Goal: Complete application form: Complete application form

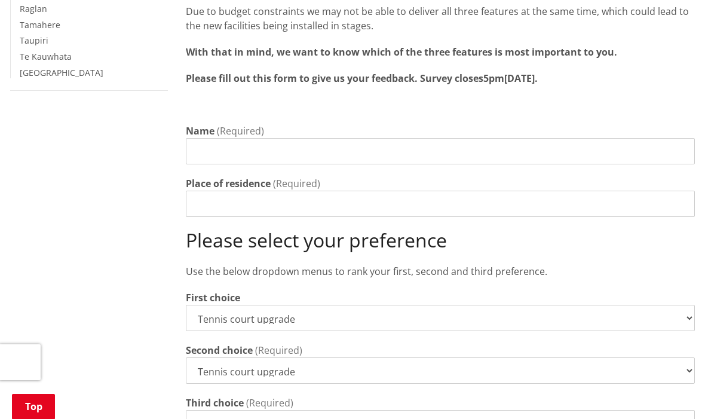
scroll to position [454, 0]
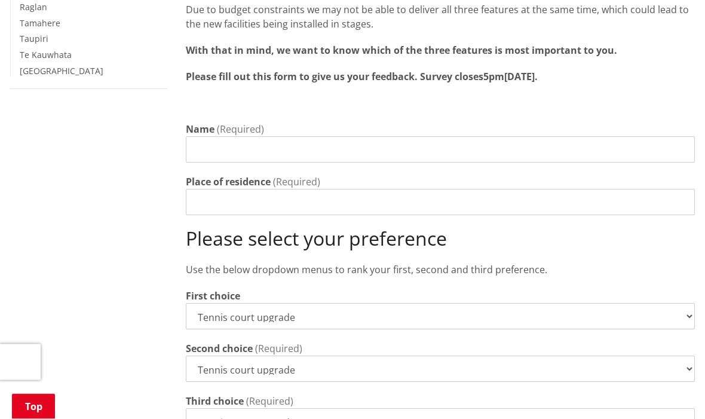
click at [267, 137] on input "Name" at bounding box center [440, 150] width 509 height 26
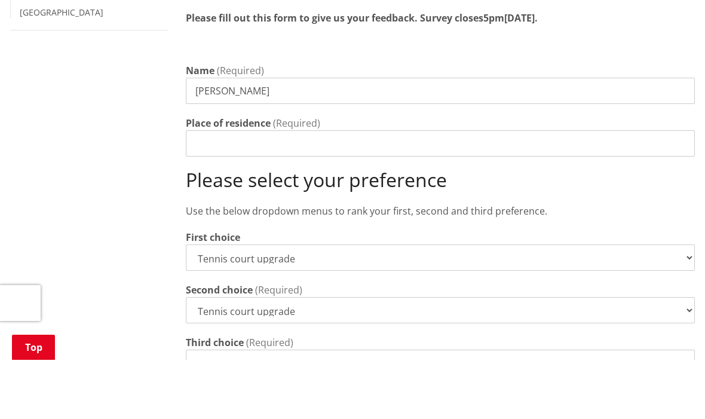
type input "[PERSON_NAME]"
click at [236, 189] on input "Place of residence" at bounding box center [440, 202] width 509 height 26
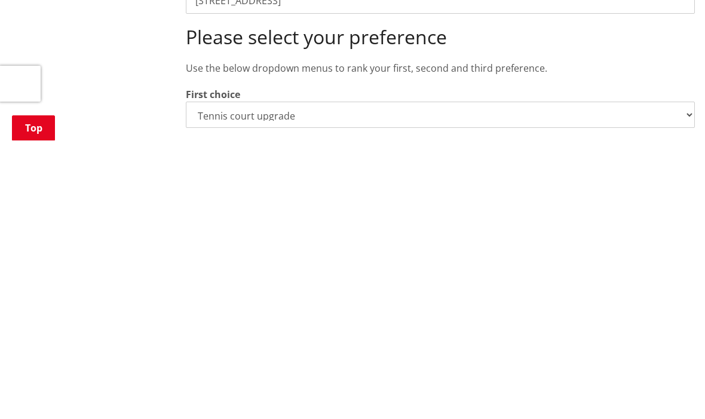
scroll to position [384, 0]
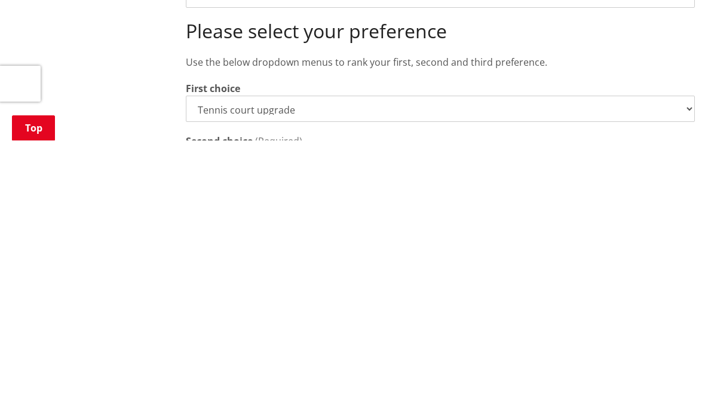
type input "[STREET_ADDRESS]"
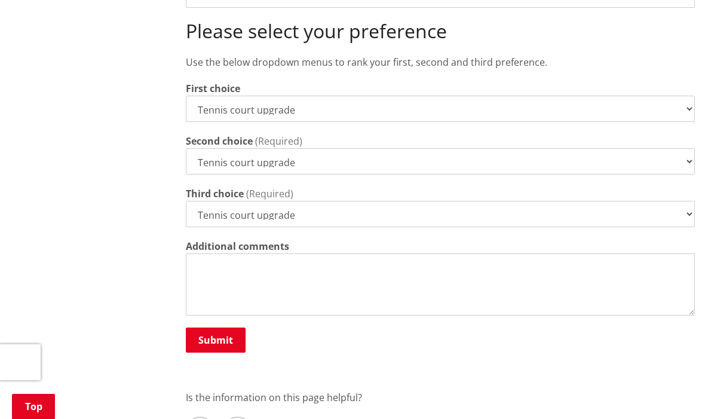
select select "New 3x3 basketball half-court"
click at [332, 201] on select "Tennis court upgrade New 3x3 basketball half-court Modular pump track" at bounding box center [440, 214] width 509 height 26
click at [296, 204] on select "Tennis court upgrade New 3x3 basketball half-court Modular pump track" at bounding box center [440, 214] width 509 height 26
select select "Modular pump track"
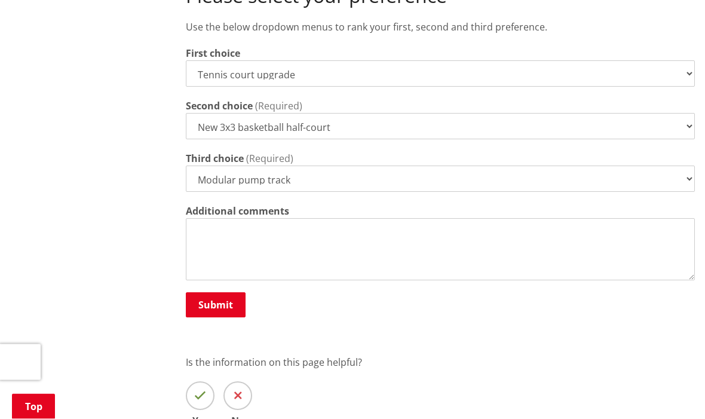
scroll to position [698, 0]
click at [240, 219] on textarea "Additional comments" at bounding box center [440, 249] width 509 height 62
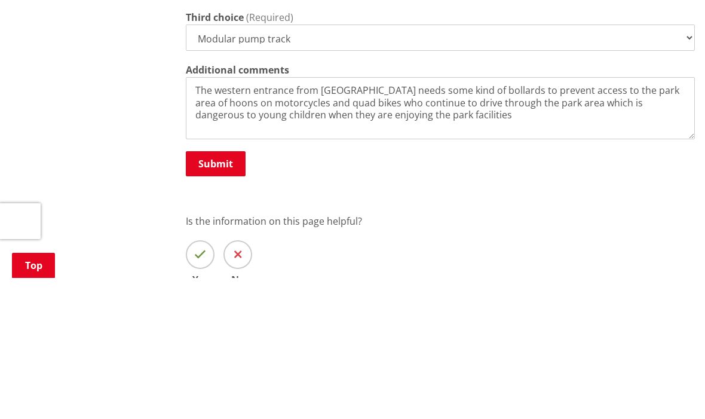
type textarea "The western entrance from [GEOGRAPHIC_DATA] needs some kind of bollards to prev…"
click at [204, 292] on button "Submit" at bounding box center [216, 304] width 60 height 25
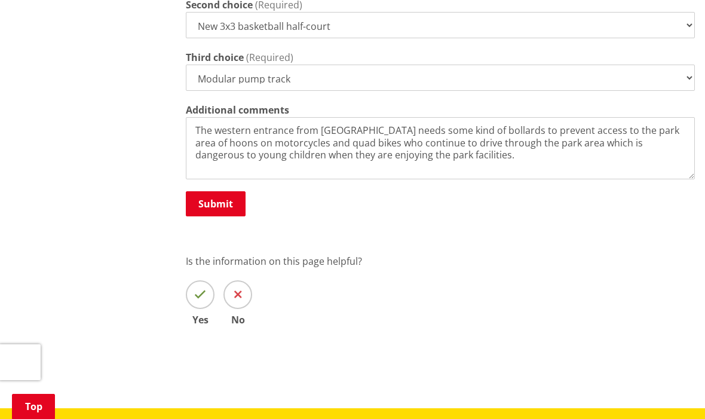
scroll to position [824, 0]
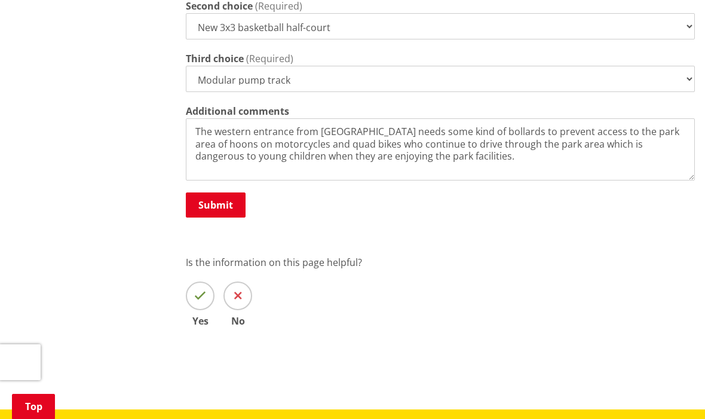
click at [206, 283] on span at bounding box center [200, 296] width 29 height 29
click at [0, 0] on input "Yes" at bounding box center [0, 0] width 0 height 0
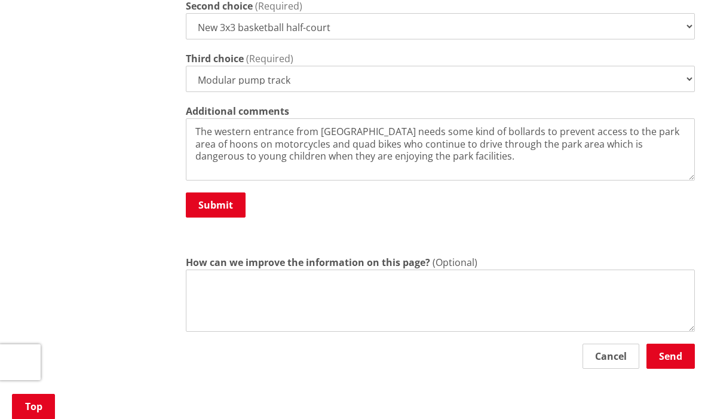
click at [212, 192] on button "Submit" at bounding box center [216, 204] width 60 height 25
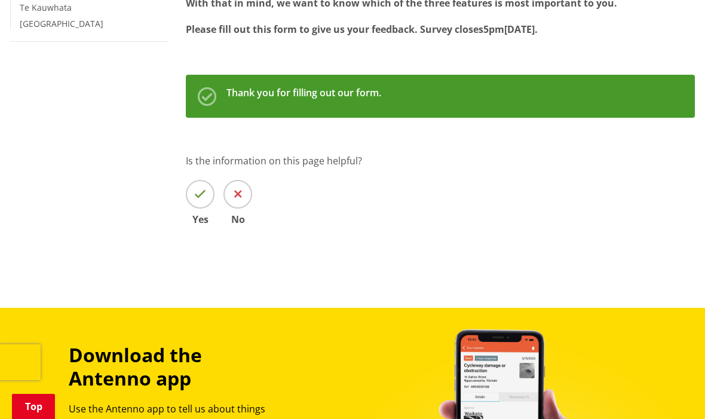
scroll to position [483, 0]
